Goal: Task Accomplishment & Management: Use online tool/utility

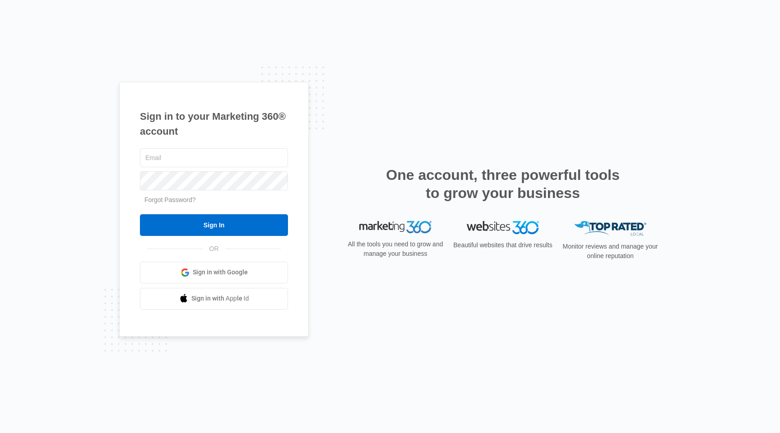
type input "[EMAIL_ADDRESS][DOMAIN_NAME]"
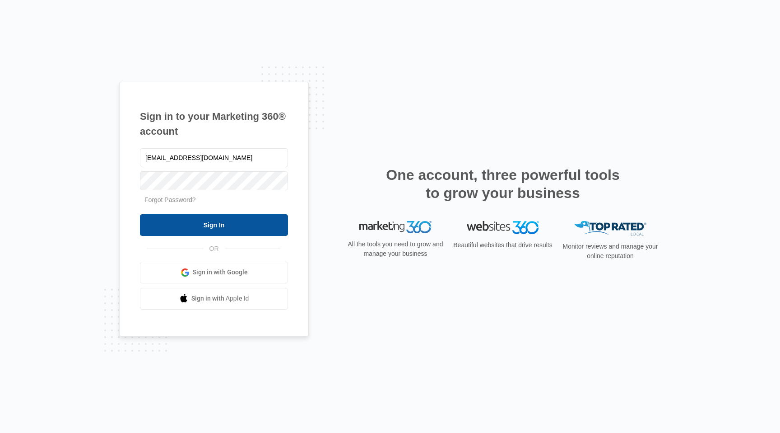
click at [256, 220] on input "Sign In" at bounding box center [214, 225] width 148 height 22
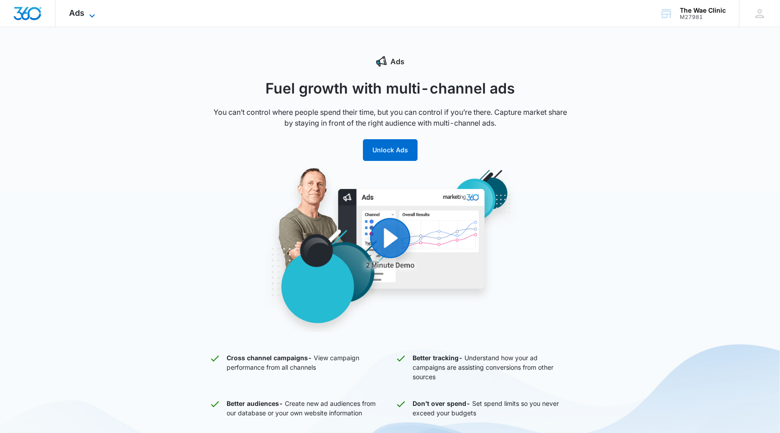
click at [92, 17] on icon at bounding box center [92, 15] width 11 height 11
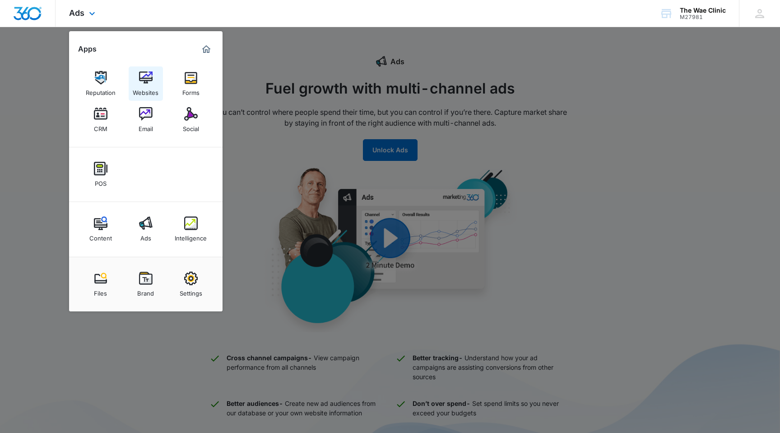
click at [147, 78] on img at bounding box center [146, 78] width 14 height 14
